Goal: Obtain resource: Download file/media

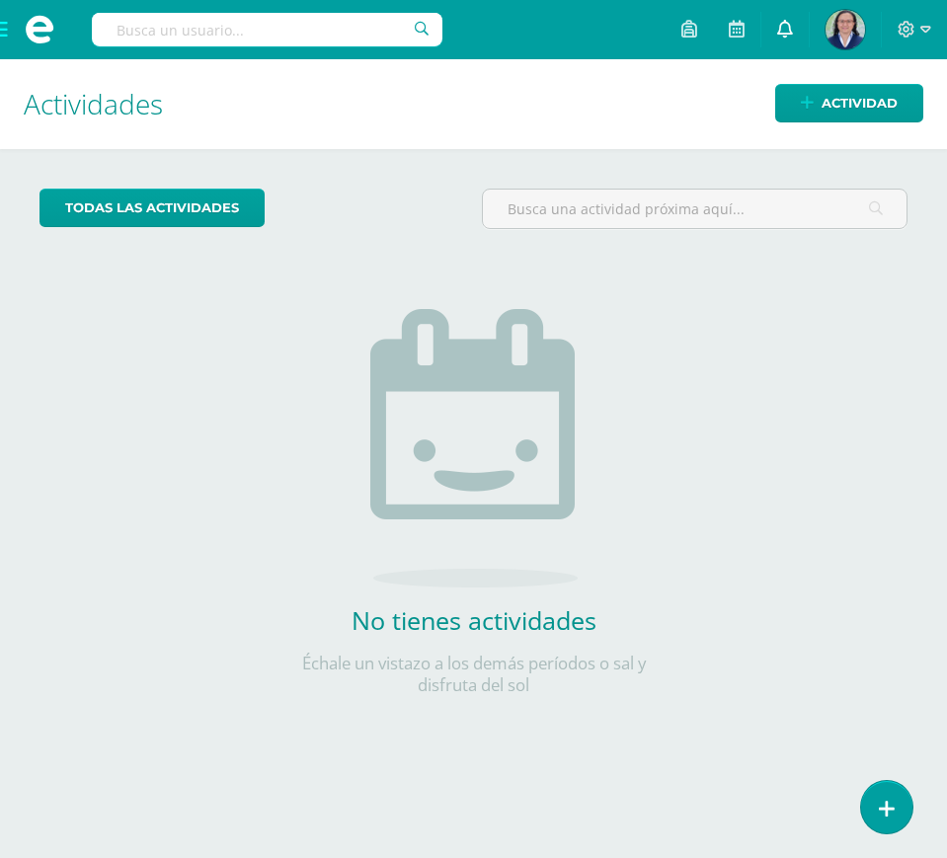
click at [790, 11] on link at bounding box center [784, 29] width 47 height 59
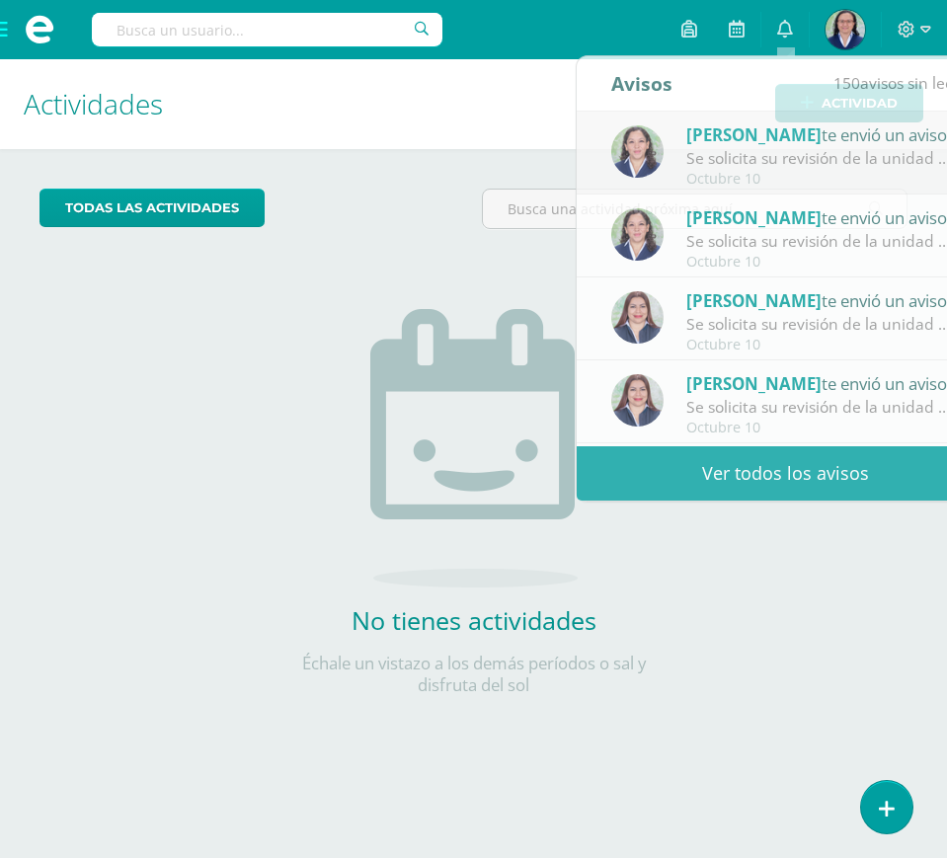
click at [355, 254] on div "No tienes actividades Échale un vistazo a los demás períodos o sal y disfruta d…" at bounding box center [473, 470] width 395 height 451
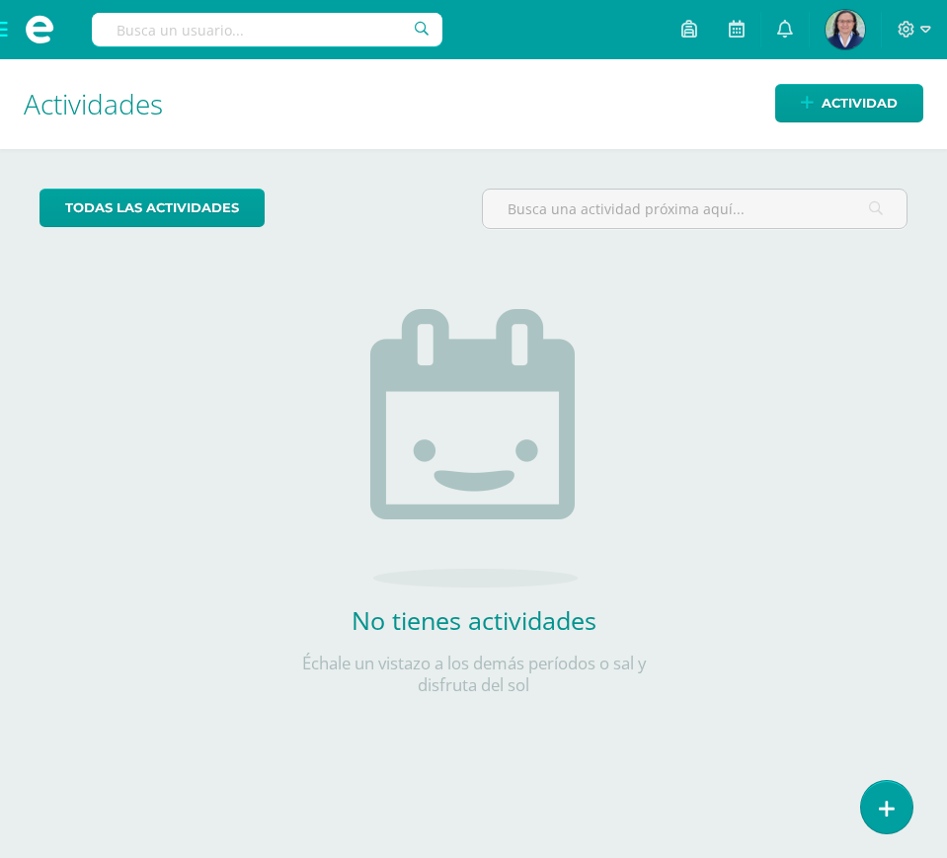
click at [2, 29] on span at bounding box center [39, 29] width 79 height 59
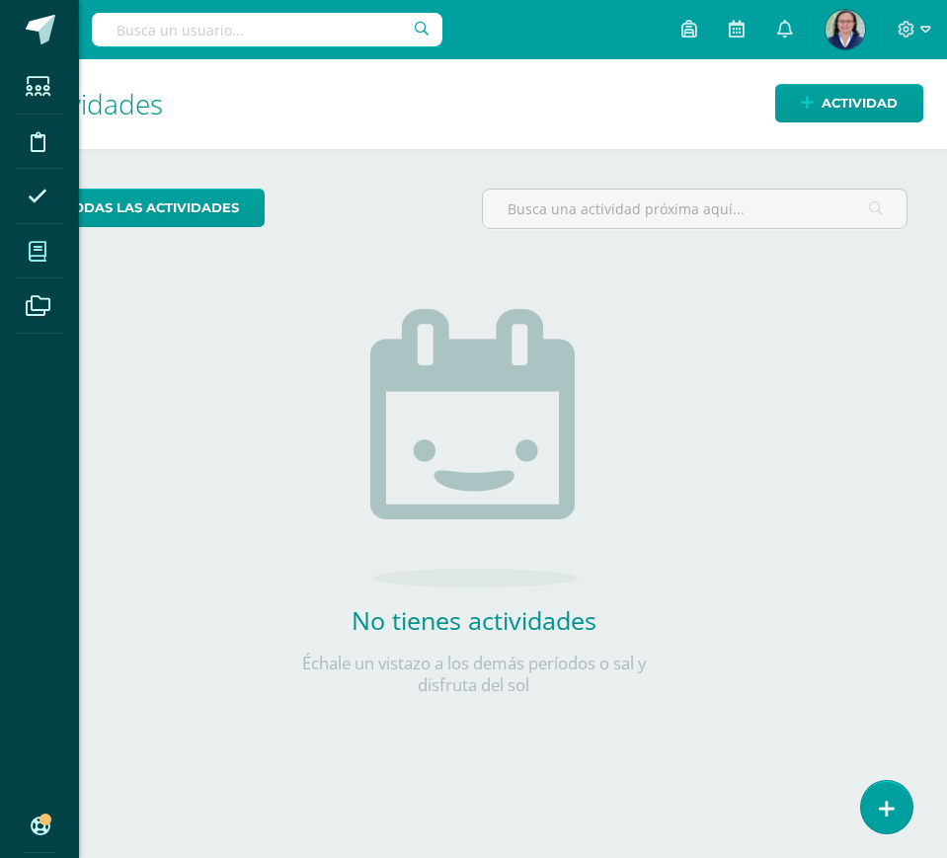
click at [37, 248] on icon at bounding box center [38, 252] width 18 height 20
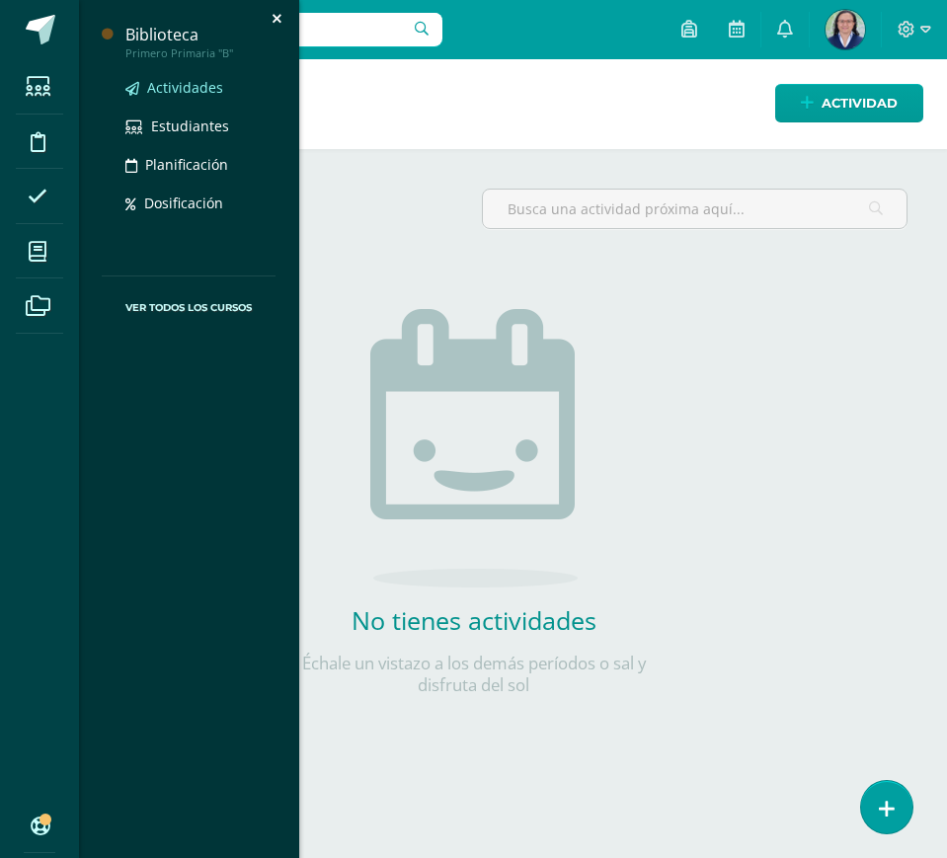
click at [183, 87] on span "Actividades" at bounding box center [185, 87] width 76 height 19
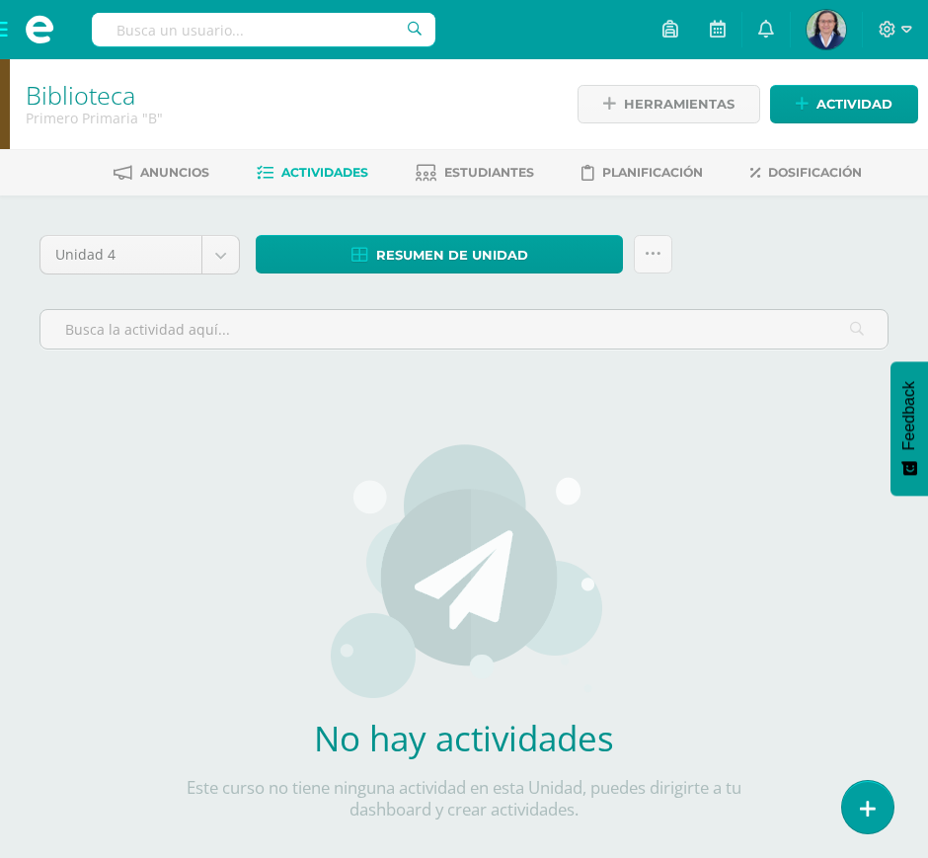
click at [3, 30] on span at bounding box center [39, 29] width 79 height 59
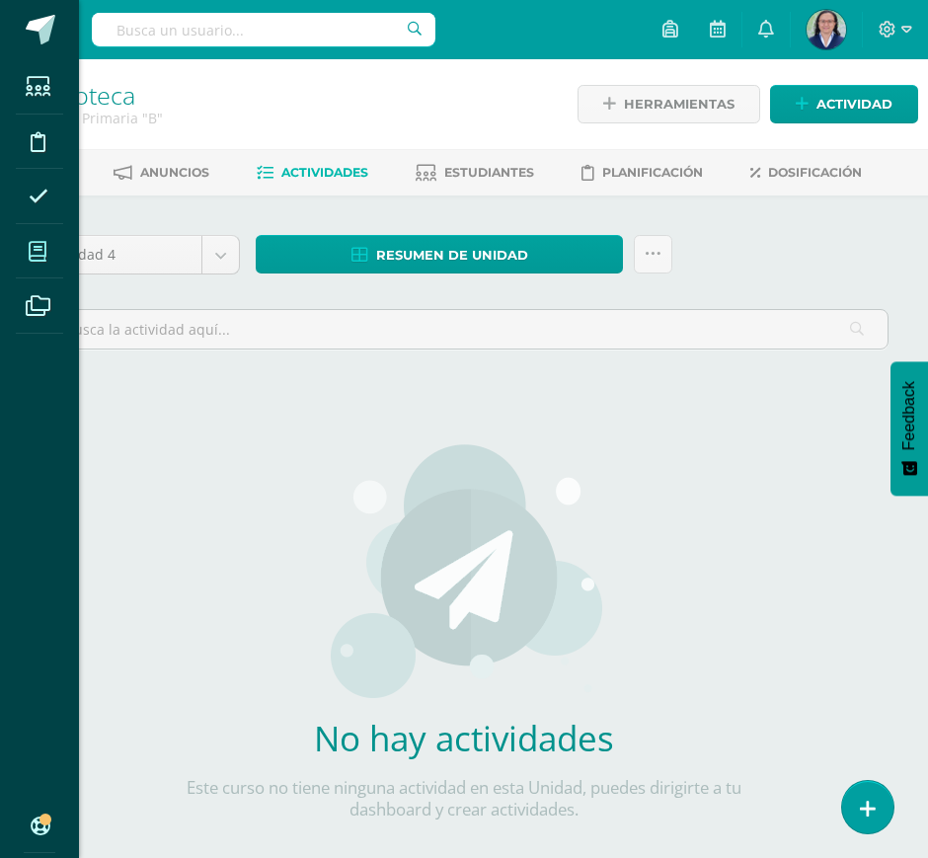
click at [47, 265] on span at bounding box center [38, 251] width 44 height 44
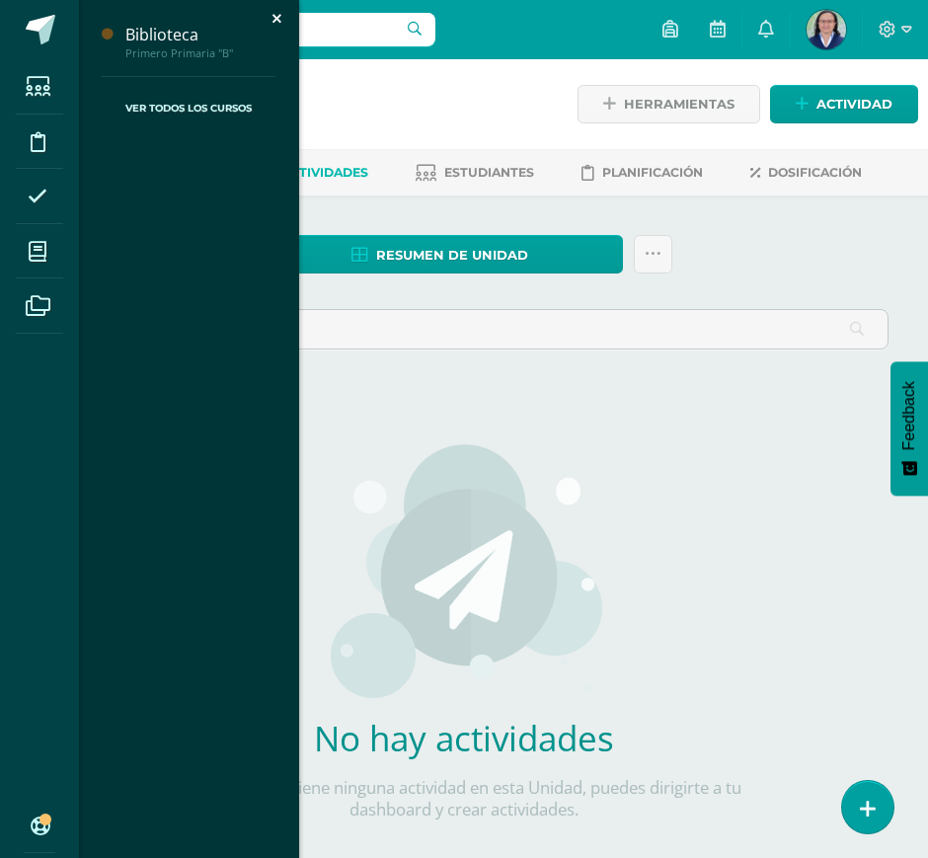
click at [191, 103] on link "Ver Todos los Cursos" at bounding box center [189, 108] width 174 height 63
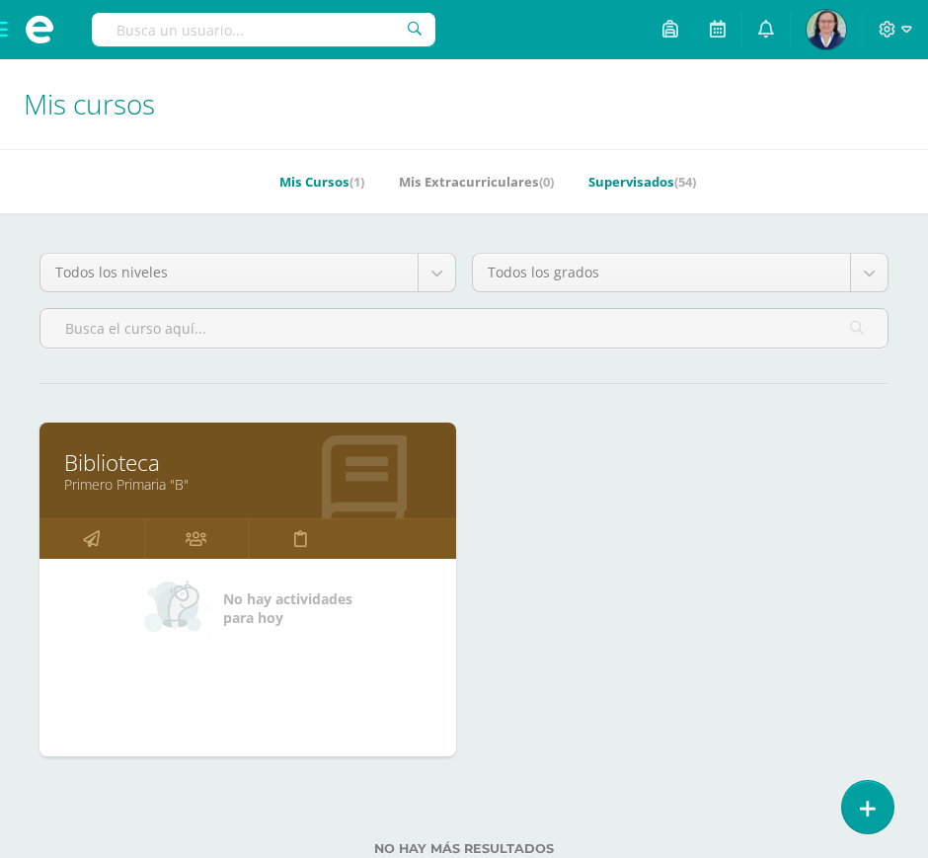
click at [682, 191] on link "Supervisados (54)" at bounding box center [642, 182] width 108 height 32
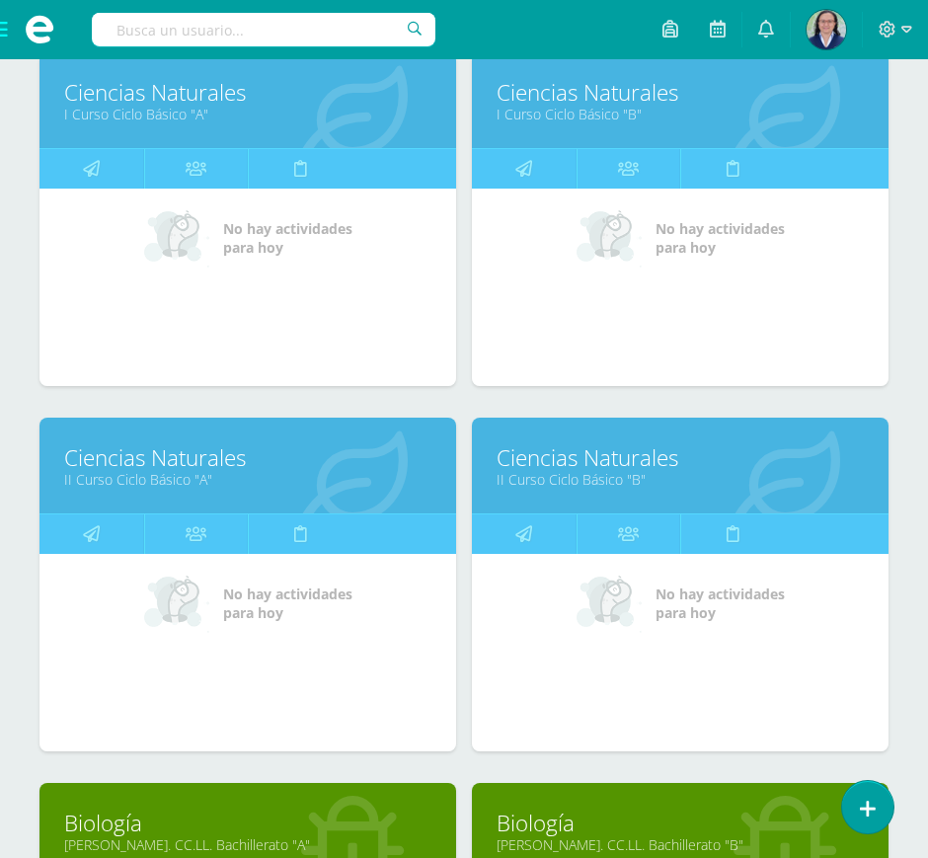
scroll to position [4087, 0]
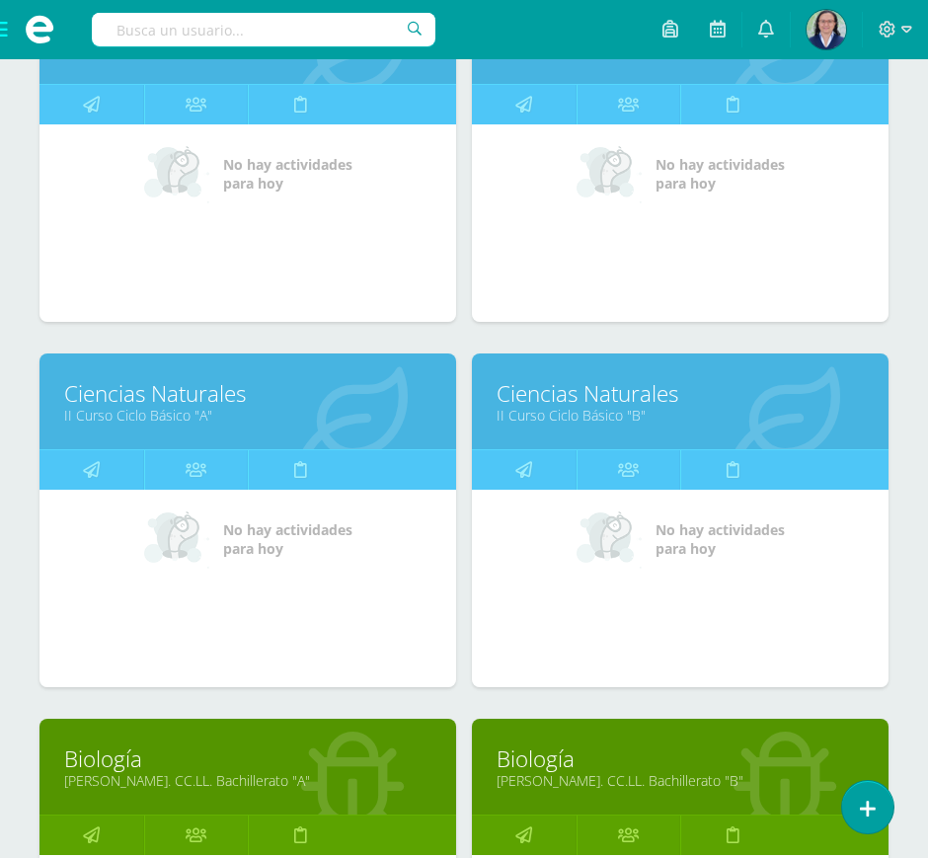
click at [122, 395] on link "Ciencias Naturales" at bounding box center [247, 393] width 367 height 31
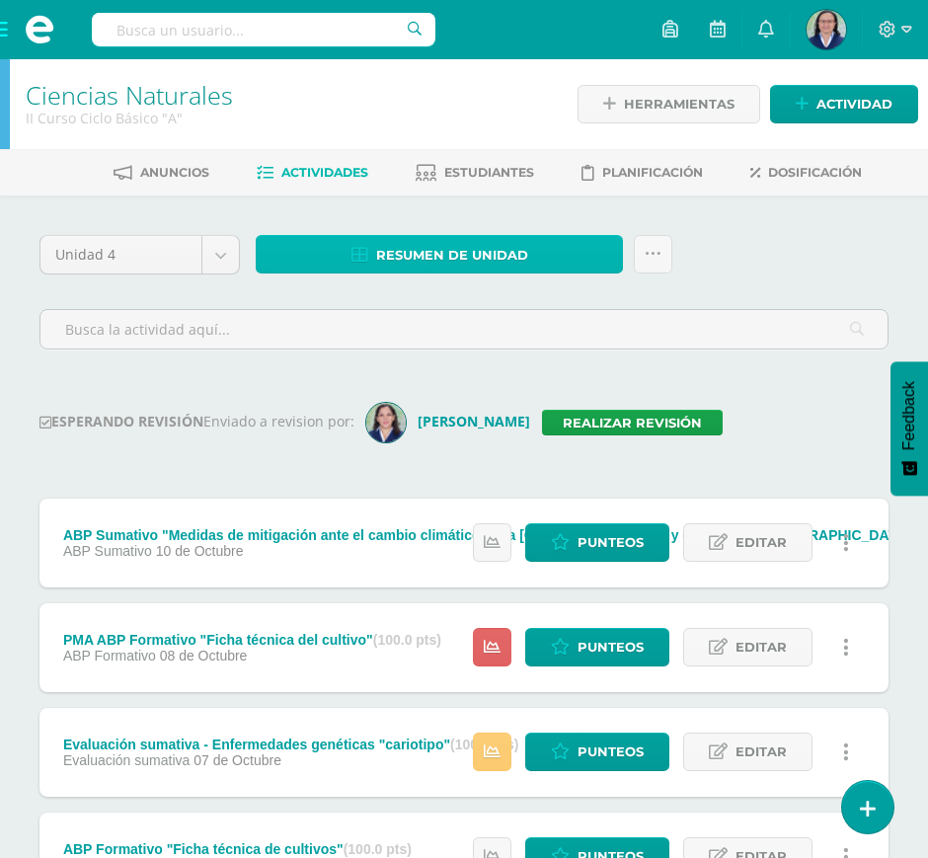
click at [405, 266] on span "Resumen de unidad" at bounding box center [452, 255] width 152 height 37
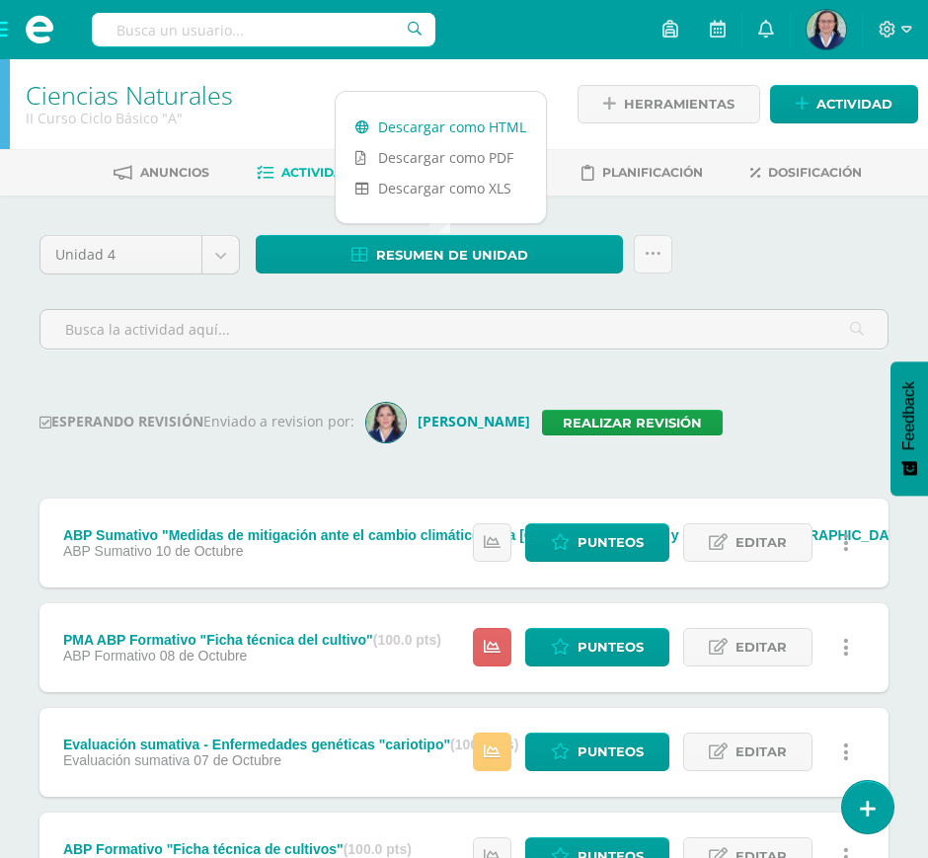
click at [497, 119] on link "Descargar como HTML" at bounding box center [441, 127] width 210 height 31
